Goal: Obtain resource: Download file/media

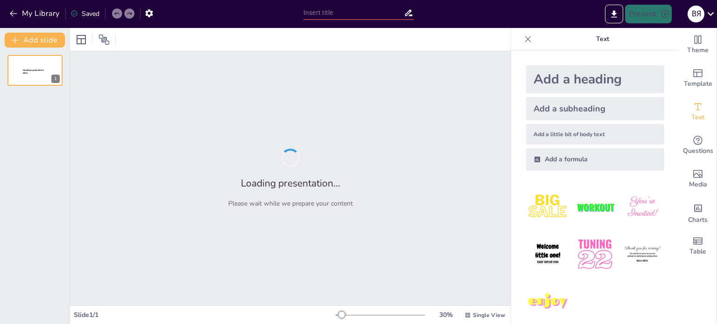
type input "Еволюція військового лідерства: Від давніх часів до сучасності"
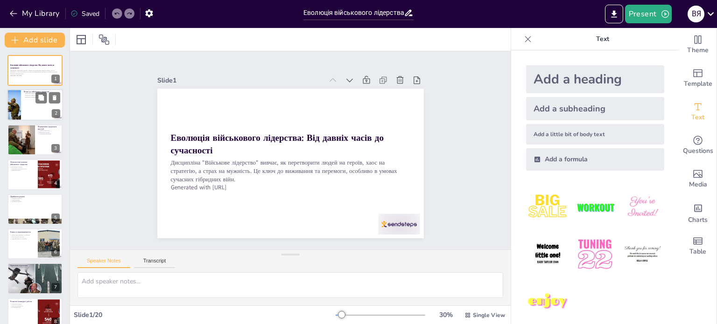
click at [32, 109] on div at bounding box center [35, 106] width 56 height 32
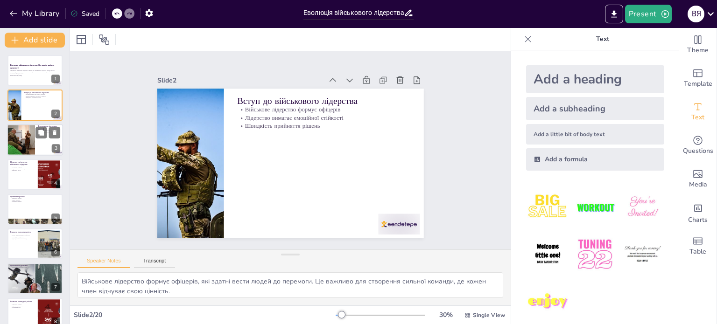
click at [40, 143] on div at bounding box center [35, 140] width 56 height 32
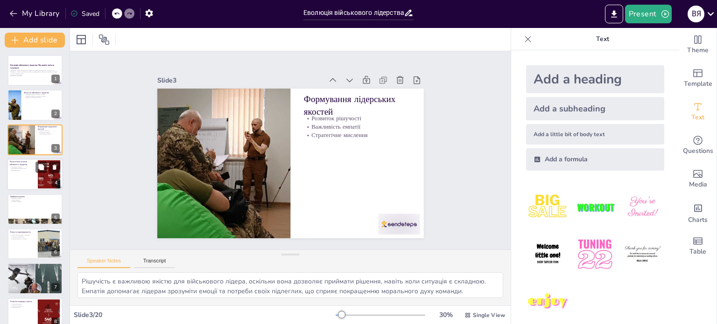
click at [38, 175] on div at bounding box center [49, 175] width 50 height 28
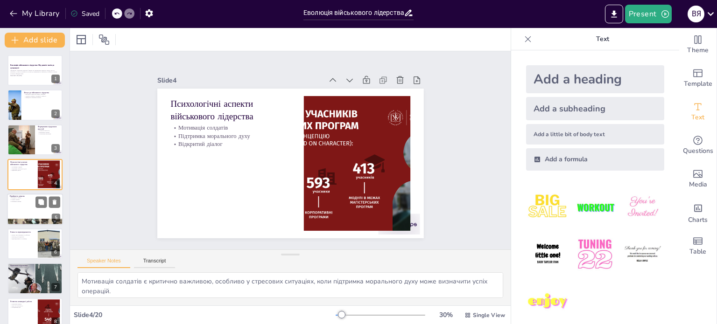
click at [25, 204] on div at bounding box center [35, 210] width 56 height 32
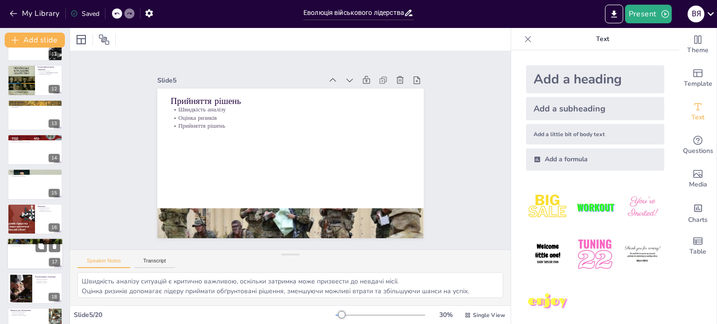
scroll to position [428, 0]
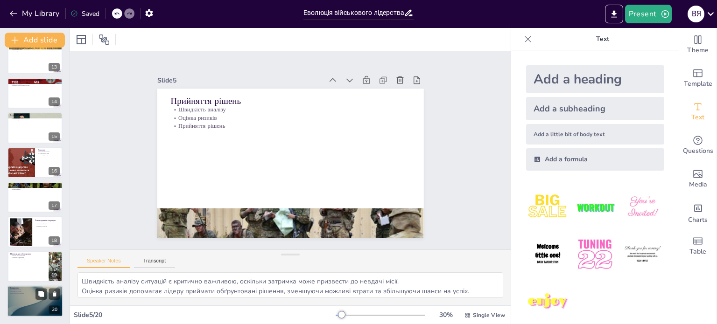
click at [34, 295] on div at bounding box center [35, 302] width 56 height 32
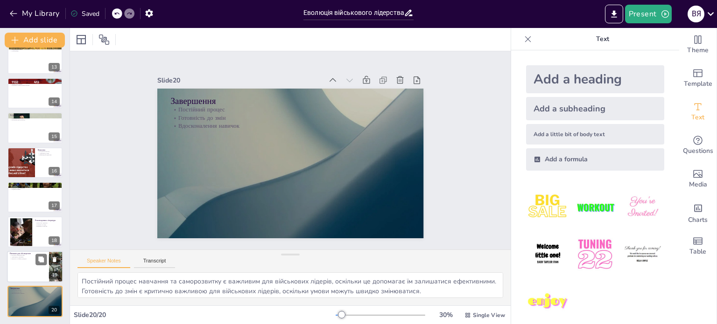
click at [20, 261] on div at bounding box center [35, 267] width 56 height 32
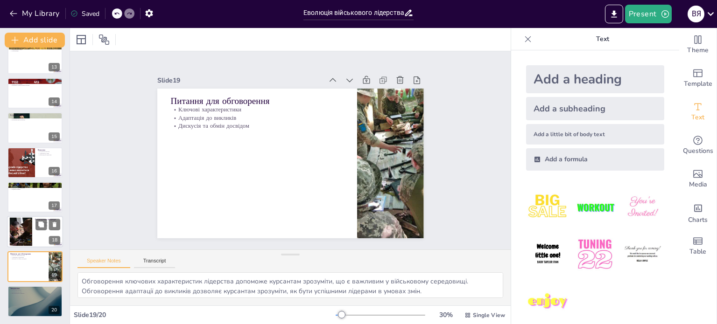
click at [21, 231] on div at bounding box center [21, 232] width 43 height 28
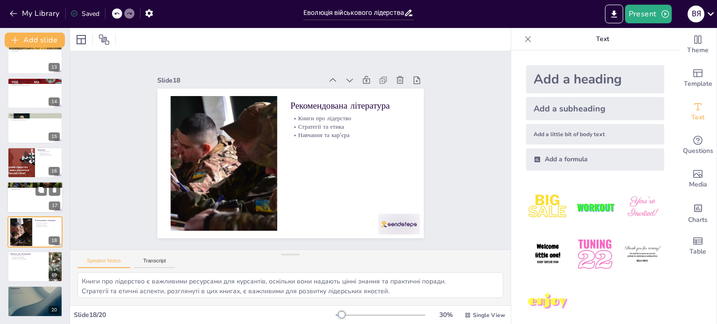
click at [26, 199] on div at bounding box center [35, 198] width 56 height 32
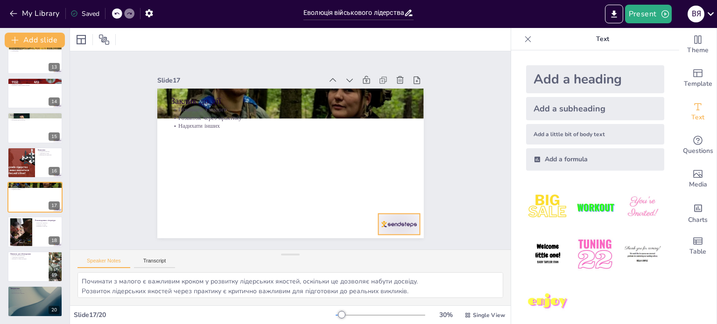
click at [315, 259] on div at bounding box center [294, 282] width 41 height 46
click at [364, 249] on icon at bounding box center [358, 255] width 12 height 12
click at [43, 302] on div at bounding box center [35, 302] width 56 height 32
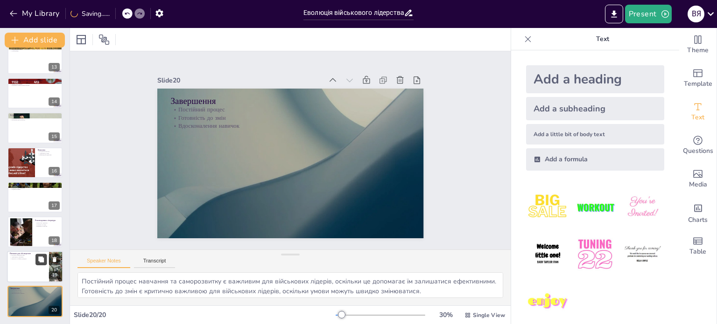
click at [39, 263] on button at bounding box center [40, 259] width 11 height 11
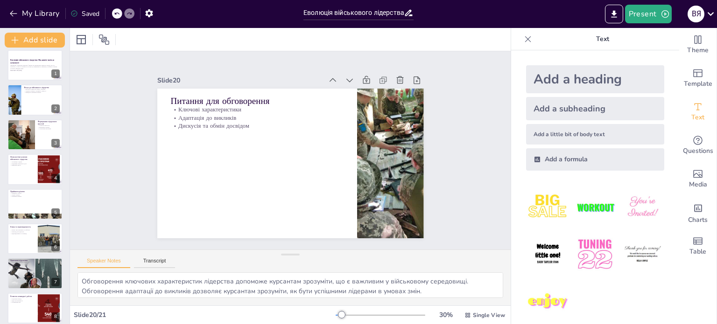
scroll to position [0, 0]
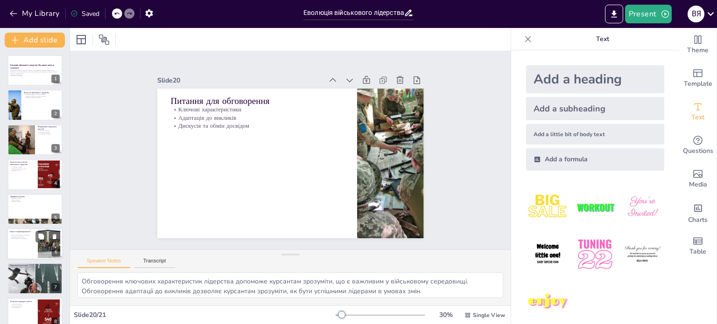
click at [22, 210] on div at bounding box center [34, 209] width 55 height 31
type textarea "Швидкість аналізу ситуацій є критично важливою, оскільки затримка може призвест…"
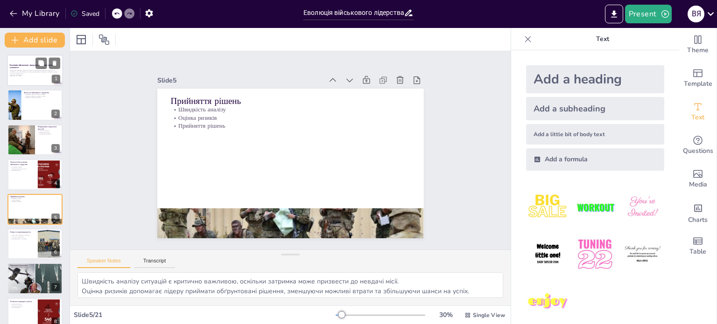
click at [30, 75] on p "Generated with [URL]" at bounding box center [35, 76] width 50 height 2
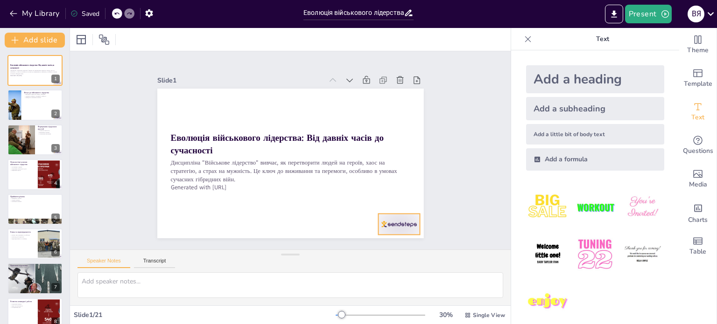
click at [383, 244] on div at bounding box center [359, 262] width 47 height 36
drag, startPoint x: 396, startPoint y: 190, endPoint x: 393, endPoint y: 196, distance: 5.8
click at [394, 222] on icon at bounding box center [387, 229] width 14 height 14
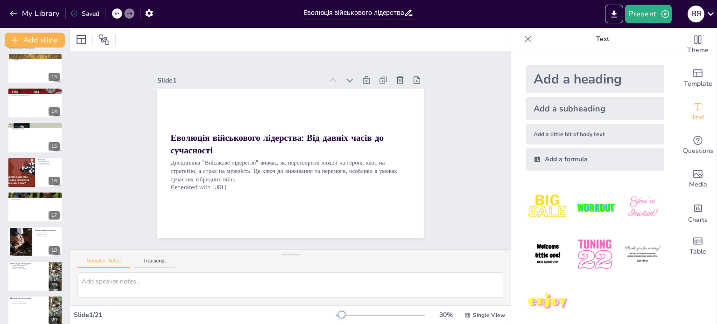
scroll to position [463, 0]
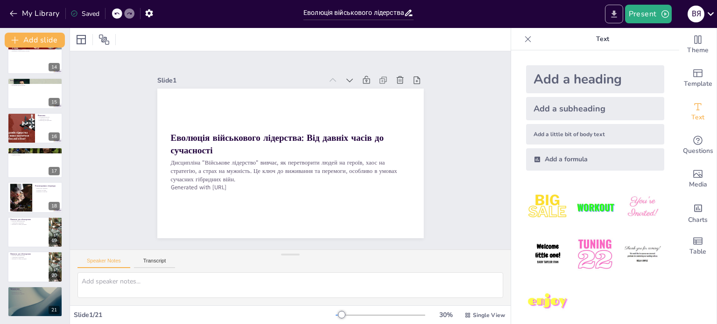
click at [613, 13] on icon "Export to PowerPoint" at bounding box center [614, 13] width 6 height 7
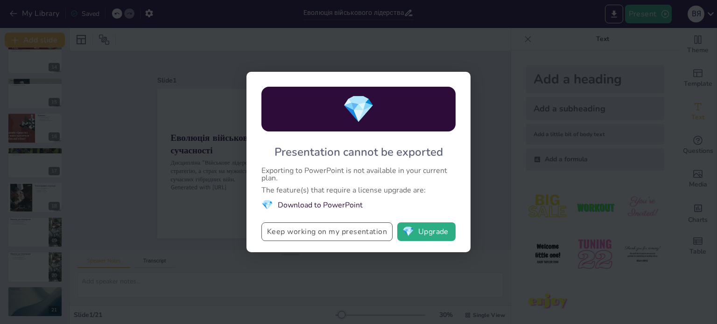
click at [364, 235] on button "Keep working on my presentation" at bounding box center [326, 232] width 131 height 19
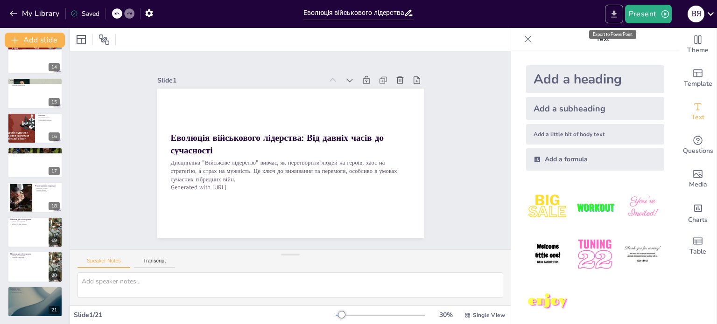
click at [618, 14] on icon "Export to PowerPoint" at bounding box center [614, 14] width 10 height 10
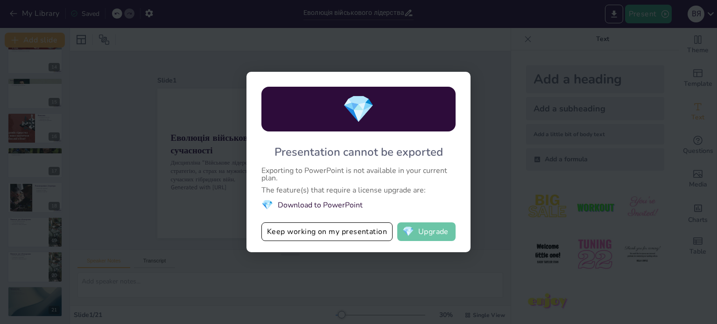
click at [422, 231] on button "💎 Upgrade" at bounding box center [426, 232] width 58 height 19
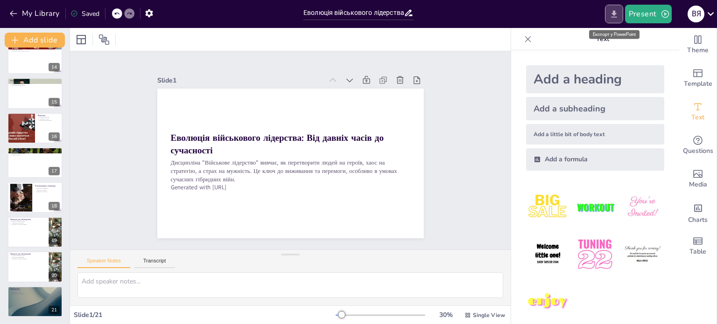
click at [612, 14] on icon "Export to PowerPoint" at bounding box center [614, 14] width 10 height 10
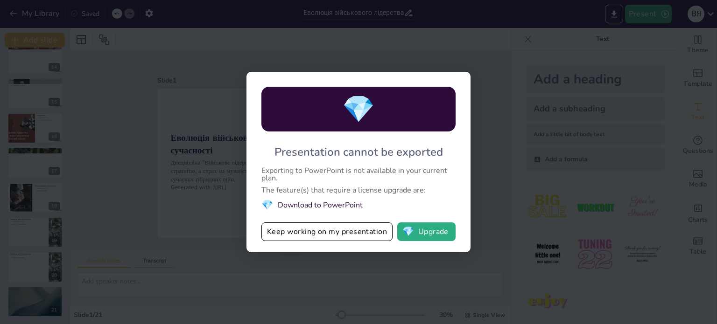
click at [298, 205] on li "💎 Download to PowerPoint" at bounding box center [358, 205] width 194 height 13
click at [428, 235] on button "💎 Upgrade" at bounding box center [426, 232] width 58 height 19
